Goal: Task Accomplishment & Management: Use online tool/utility

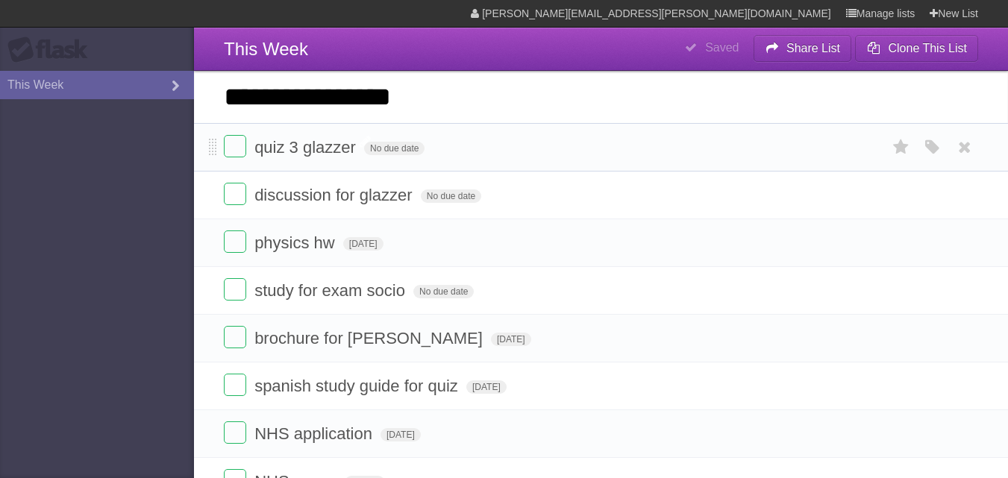
type input "**********"
click input "*********" at bounding box center [0, 0] width 0 height 0
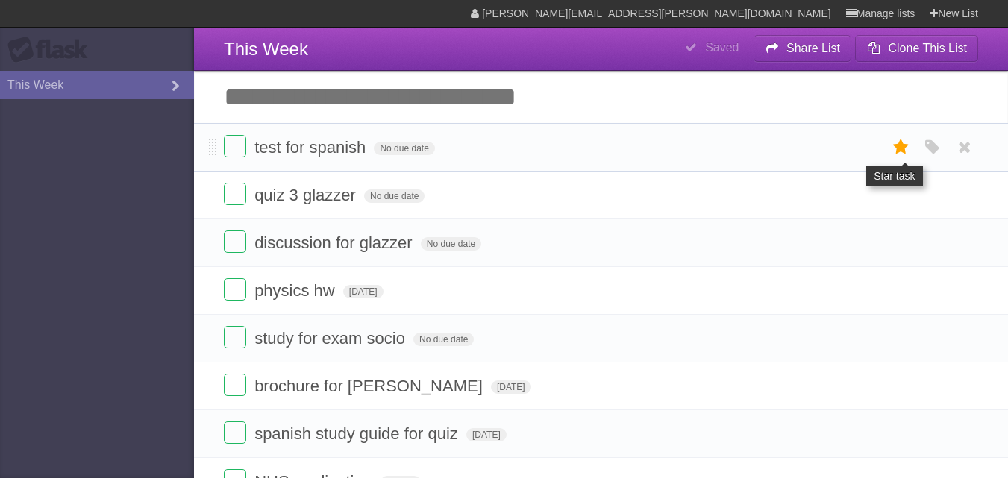
click at [912, 157] on label at bounding box center [901, 147] width 28 height 25
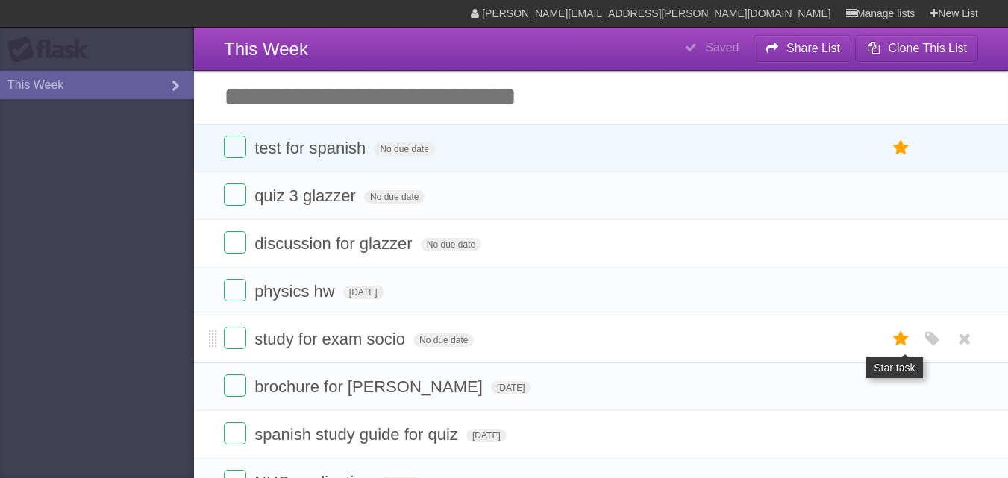
click at [894, 340] on icon at bounding box center [901, 339] width 21 height 25
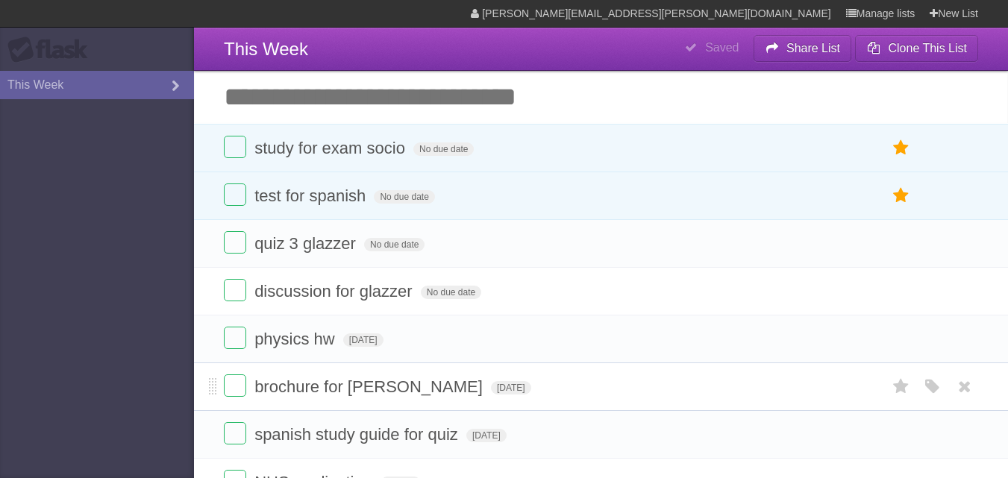
scroll to position [128, 0]
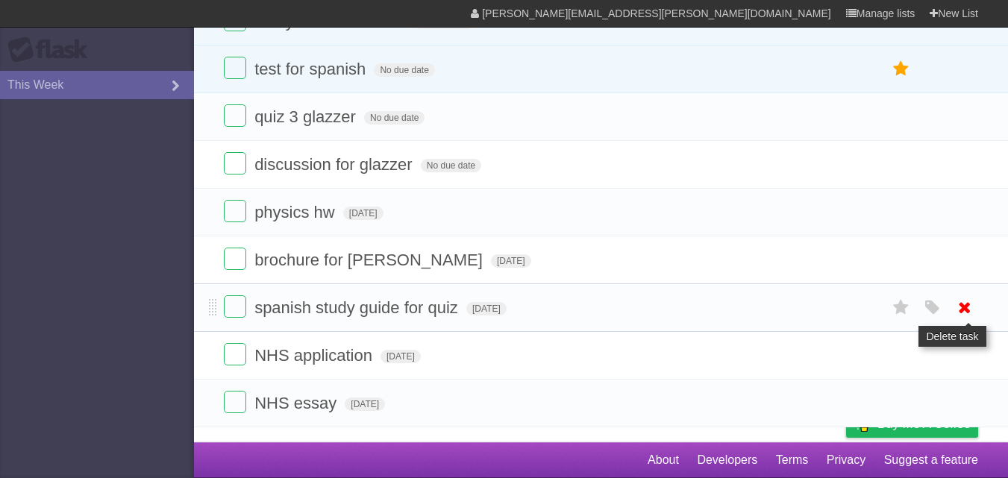
click at [963, 302] on icon at bounding box center [964, 307] width 21 height 25
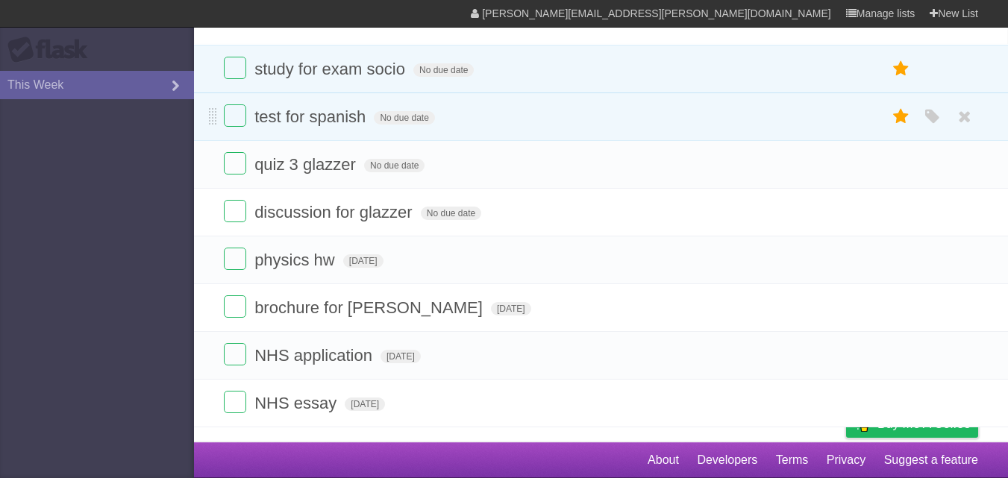
scroll to position [81, 0]
click at [405, 160] on span "No due date" at bounding box center [394, 165] width 60 height 13
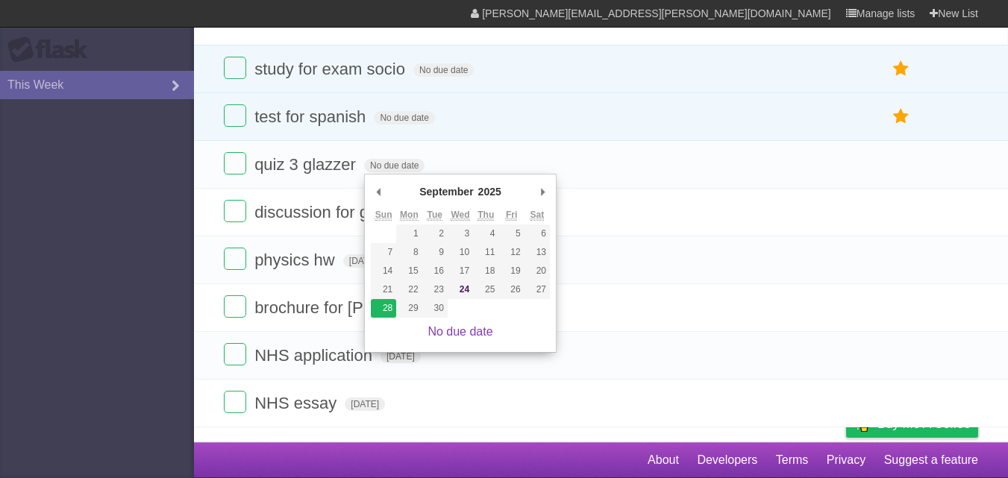
type span "[DATE]"
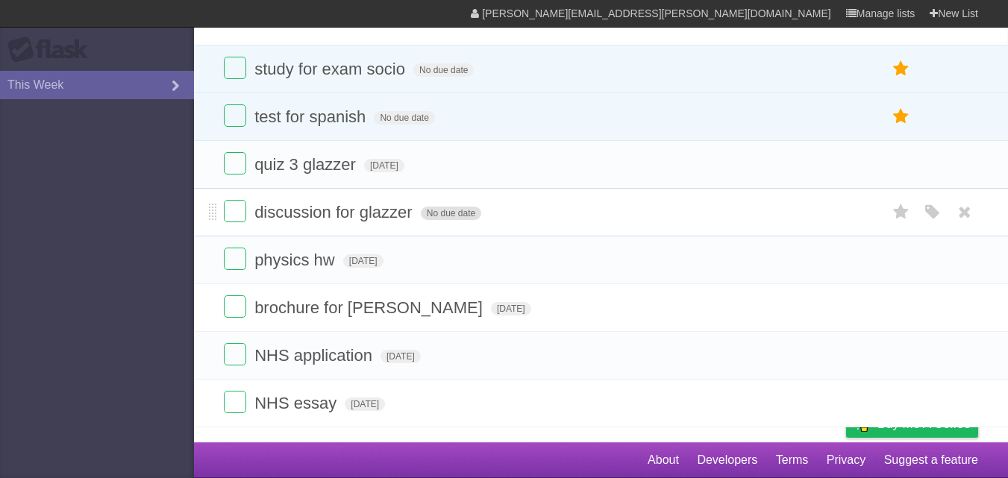
click at [446, 212] on span "No due date" at bounding box center [451, 213] width 60 height 13
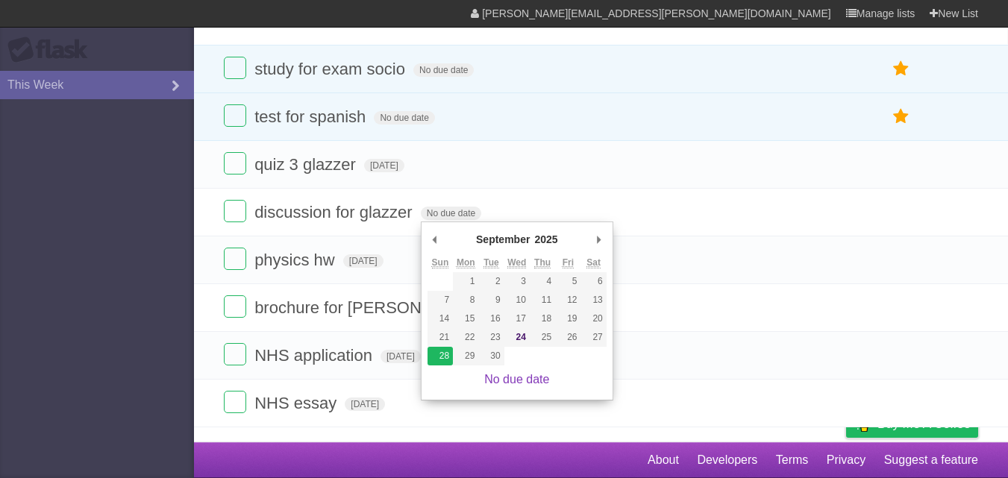
type span "[DATE]"
